Goal: Submit feedback/report problem

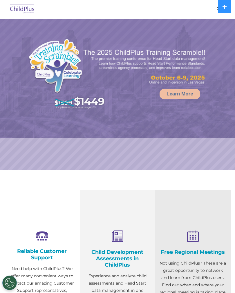
select select "MEDIUM"
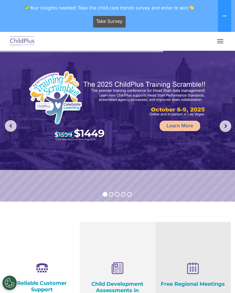
click at [228, 19] on button at bounding box center [224, 16] width 13 height 32
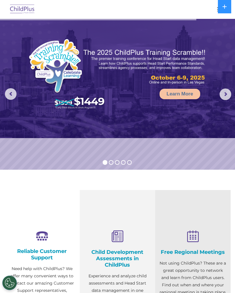
click at [212, 93] on img at bounding box center [117, 78] width 235 height 119
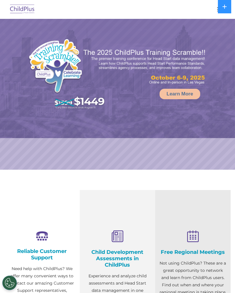
scroll to position [20, 0]
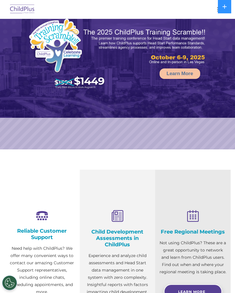
select select "MEDIUM"
click at [224, 12] on button at bounding box center [224, 6] width 13 height 13
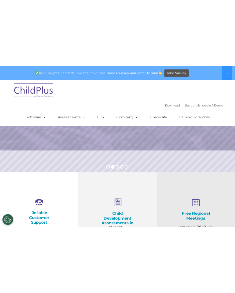
scroll to position [83, 0]
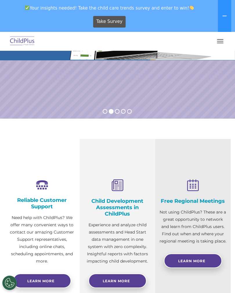
click at [223, 42] on button "button" at bounding box center [220, 41] width 12 height 9
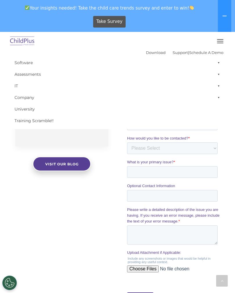
scroll to position [448, 0]
click at [219, 17] on button at bounding box center [224, 16] width 13 height 32
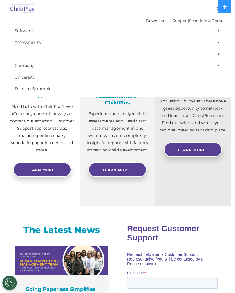
scroll to position [162, 0]
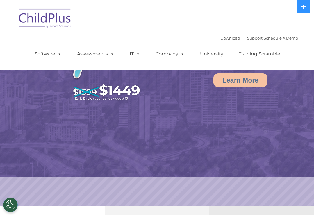
scroll to position [20, 0]
select select "MEDIUM"
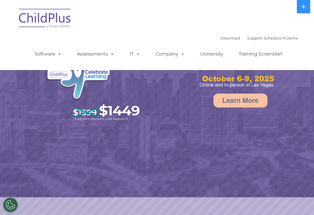
select select "MEDIUM"
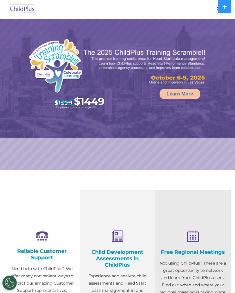
select select "MEDIUM"
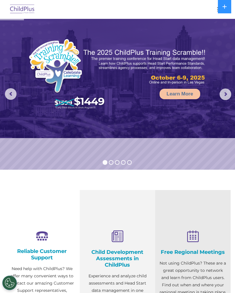
click at [198, 14] on div at bounding box center [118, 9] width 212 height 14
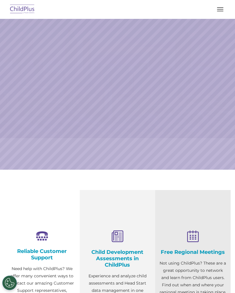
select select "MEDIUM"
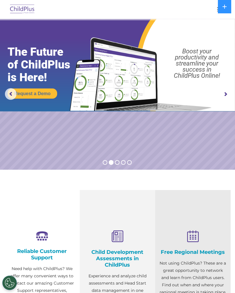
click at [218, 9] on button at bounding box center [224, 6] width 13 height 13
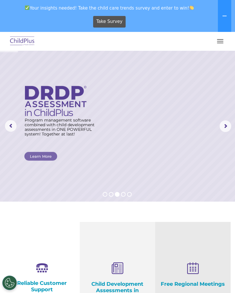
click at [222, 40] on button "button" at bounding box center [220, 41] width 12 height 9
